Goal: Task Accomplishment & Management: Manage account settings

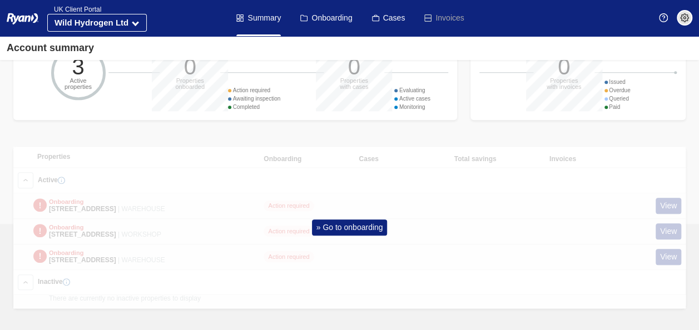
scroll to position [412, 0]
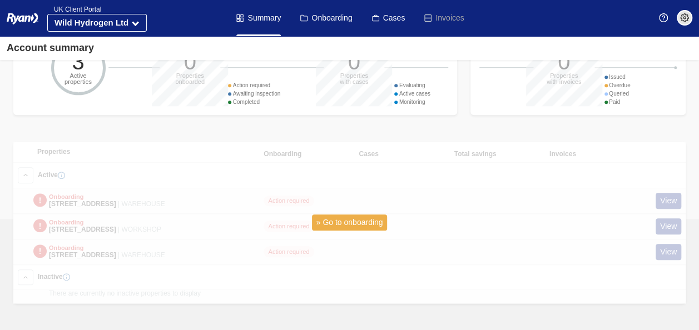
click at [361, 215] on link "» Go to onboarding" at bounding box center [350, 223] width 76 height 16
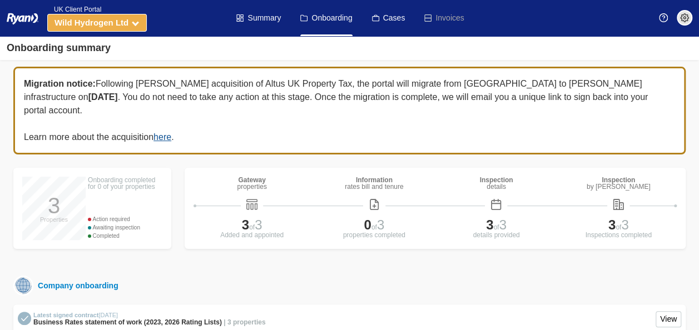
click at [135, 23] on icon at bounding box center [135, 22] width 7 height 7
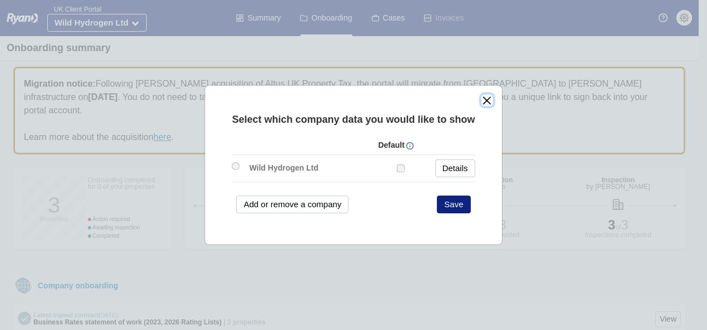
click at [484, 100] on button "close" at bounding box center [488, 101] width 12 height 12
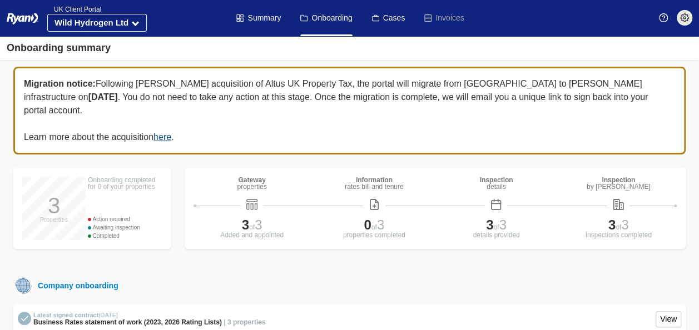
click at [677, 21] on span "ADMIN My Account Properties Company Cookies Logout" at bounding box center [680, 18] width 24 height 16
click at [681, 19] on img at bounding box center [684, 17] width 9 height 9
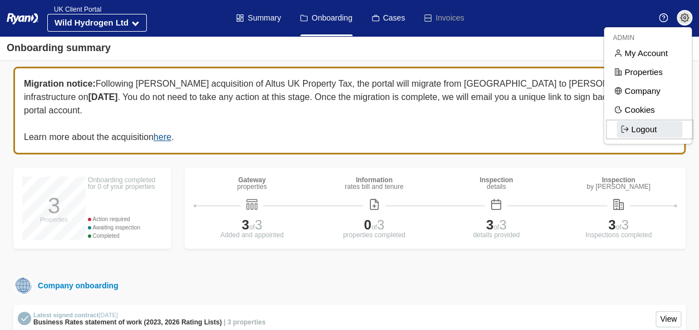
click at [651, 123] on span "Logout" at bounding box center [650, 129] width 66 height 17
